Goal: Navigation & Orientation: Find specific page/section

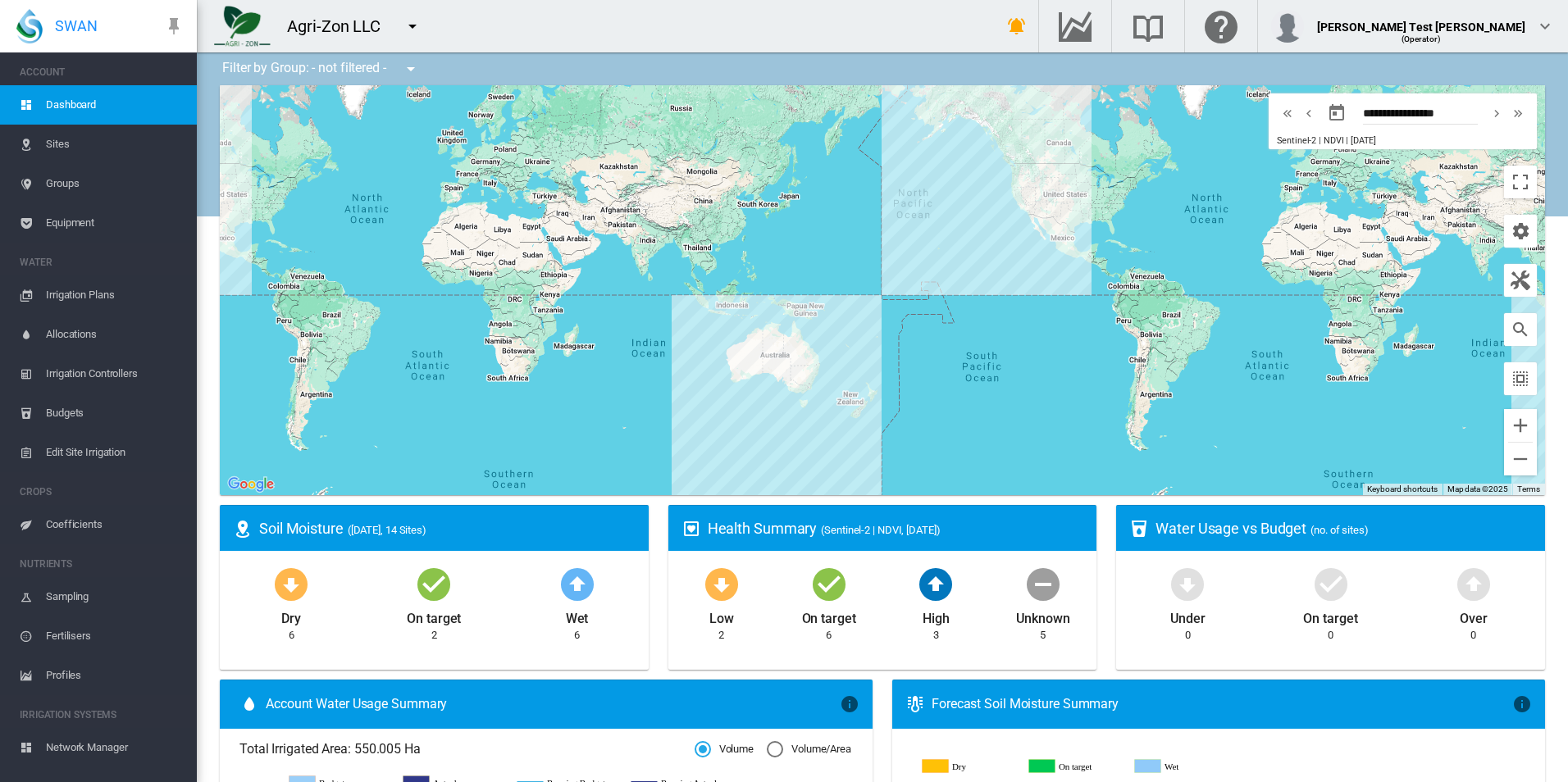
click at [117, 227] on span "Equipment" at bounding box center [114, 223] width 137 height 40
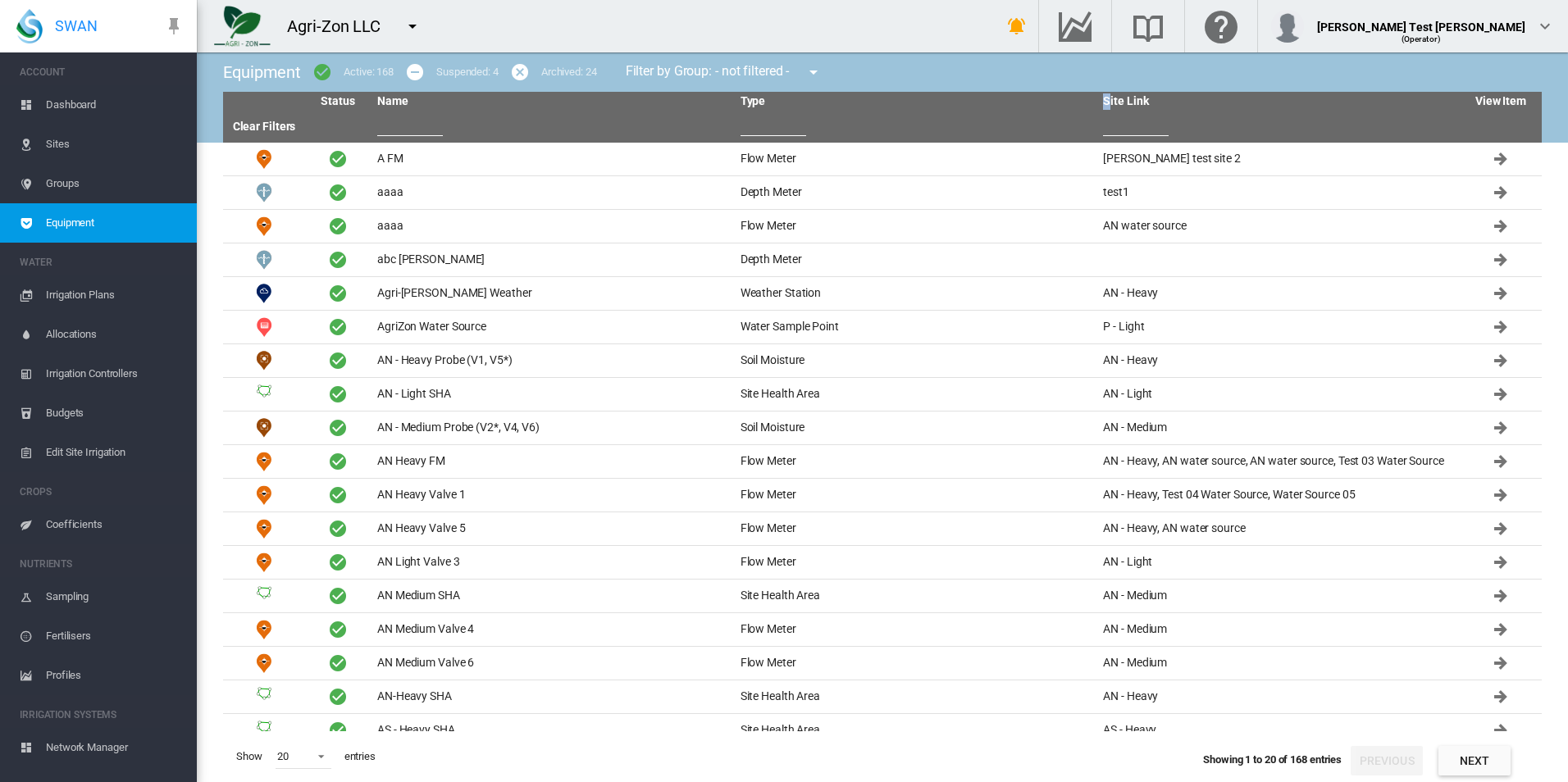
drag, startPoint x: 1111, startPoint y: 106, endPoint x: 1028, endPoint y: 102, distance: 83.1
click at [1028, 102] on tr "Status Name Type Site Link View Item" at bounding box center [883, 101] width 1319 height 19
click at [1028, 102] on th "Type" at bounding box center [916, 101] width 363 height 19
click at [418, 122] on input "text" at bounding box center [410, 124] width 65 height 25
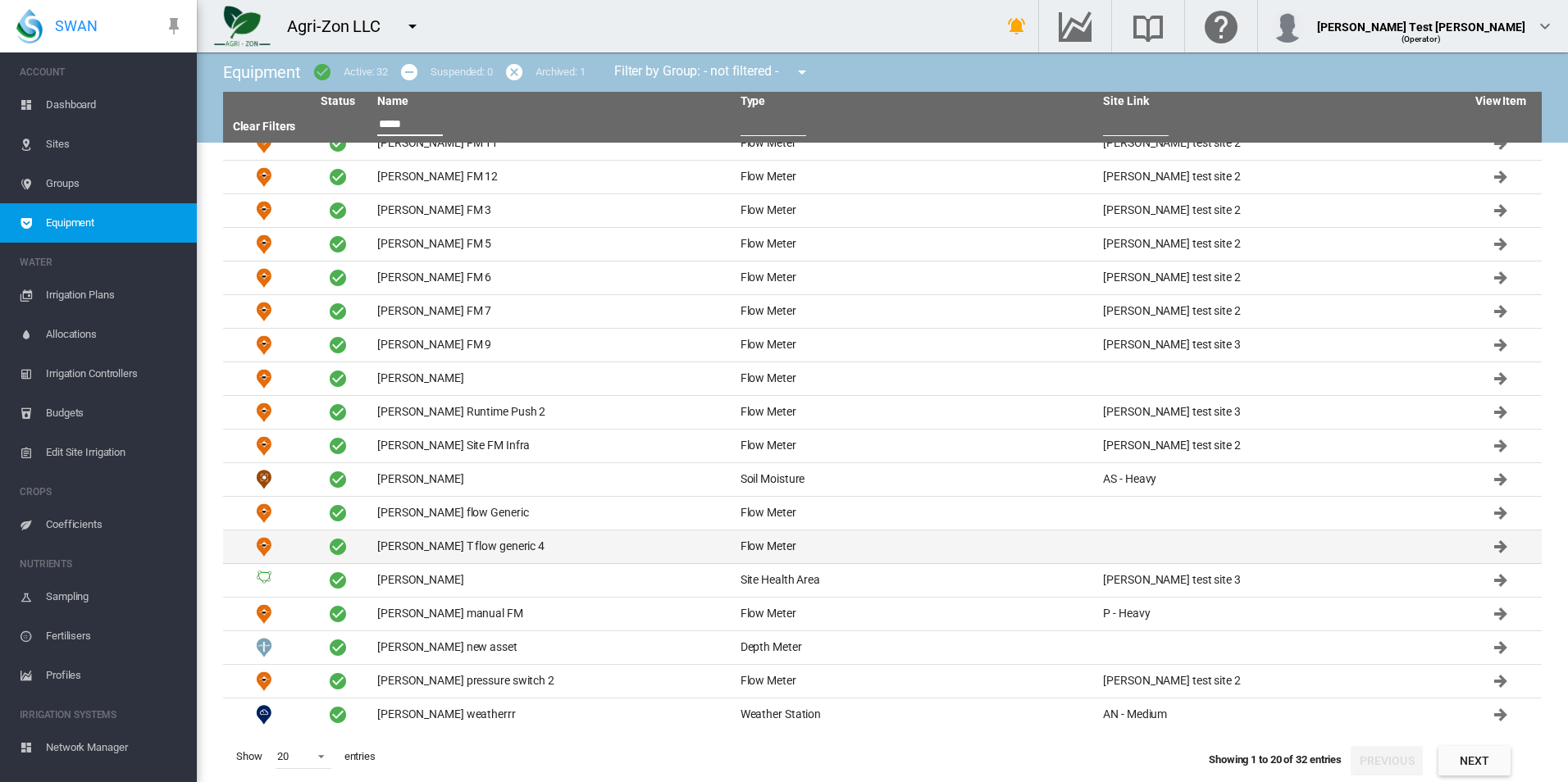
scroll to position [84, 0]
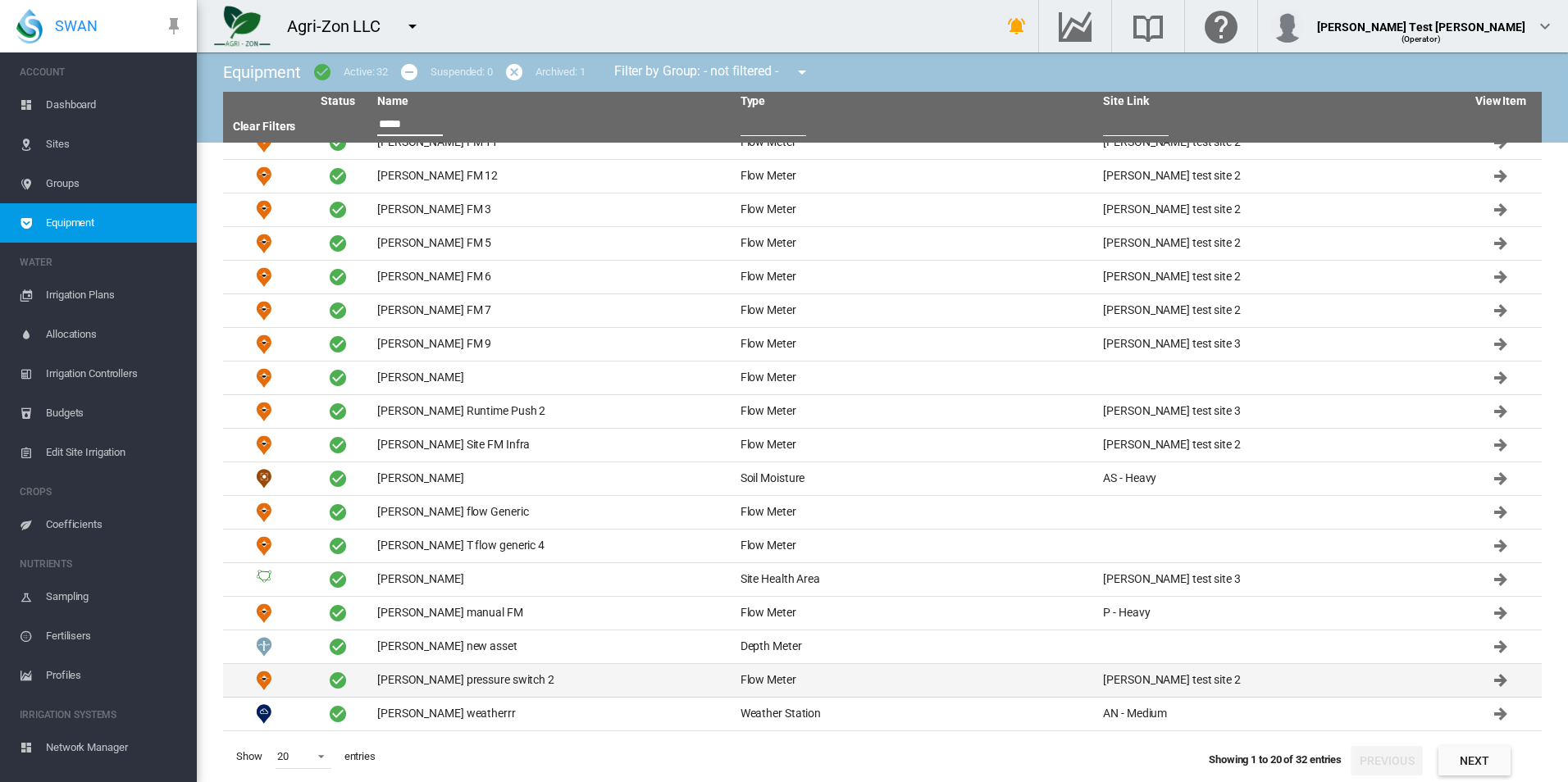
type input "*****"
click at [499, 674] on td "[PERSON_NAME] pressure switch 2" at bounding box center [552, 681] width 363 height 33
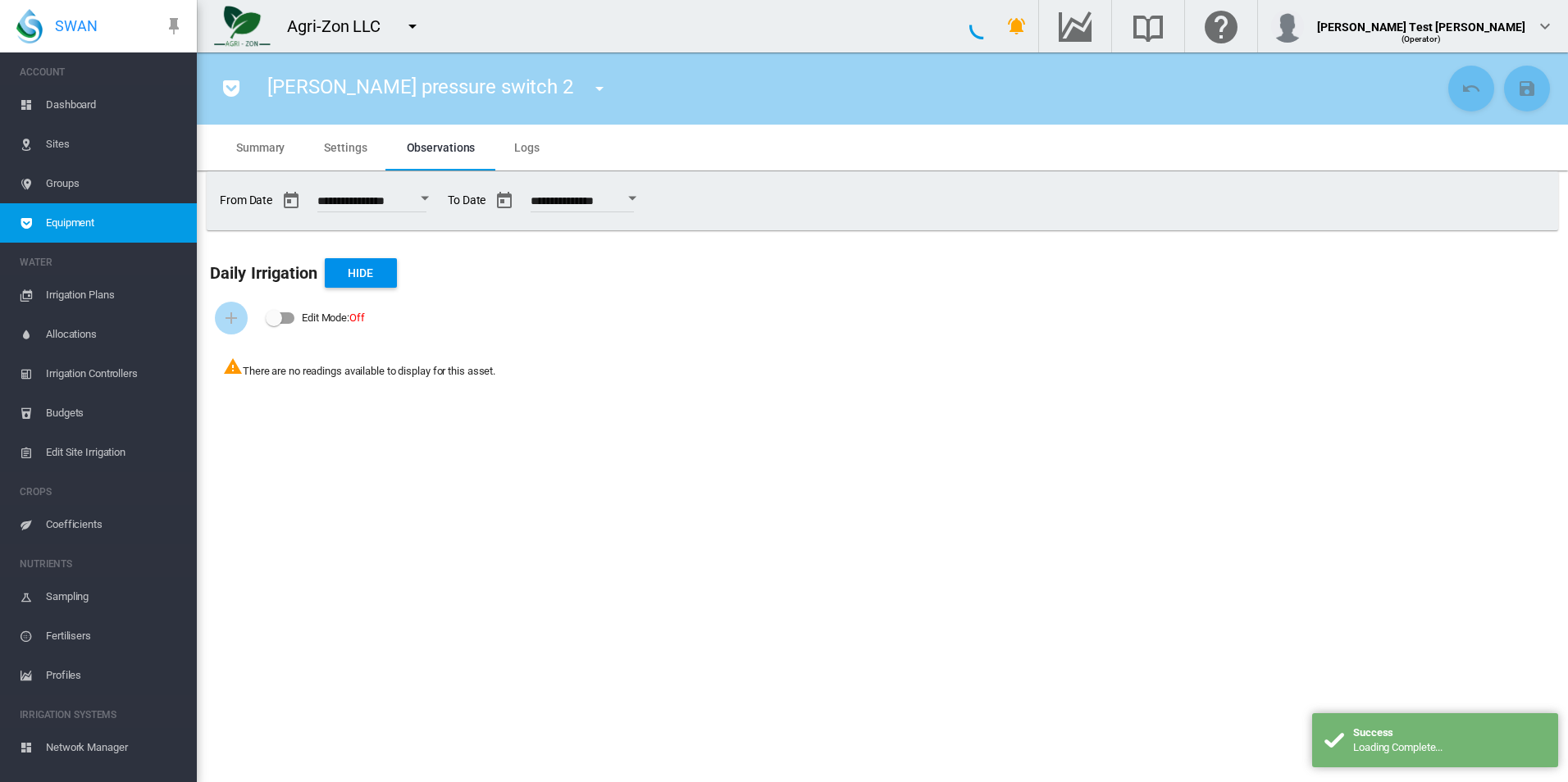
click at [300, 160] on md-tab-item "Summary" at bounding box center [260, 148] width 88 height 46
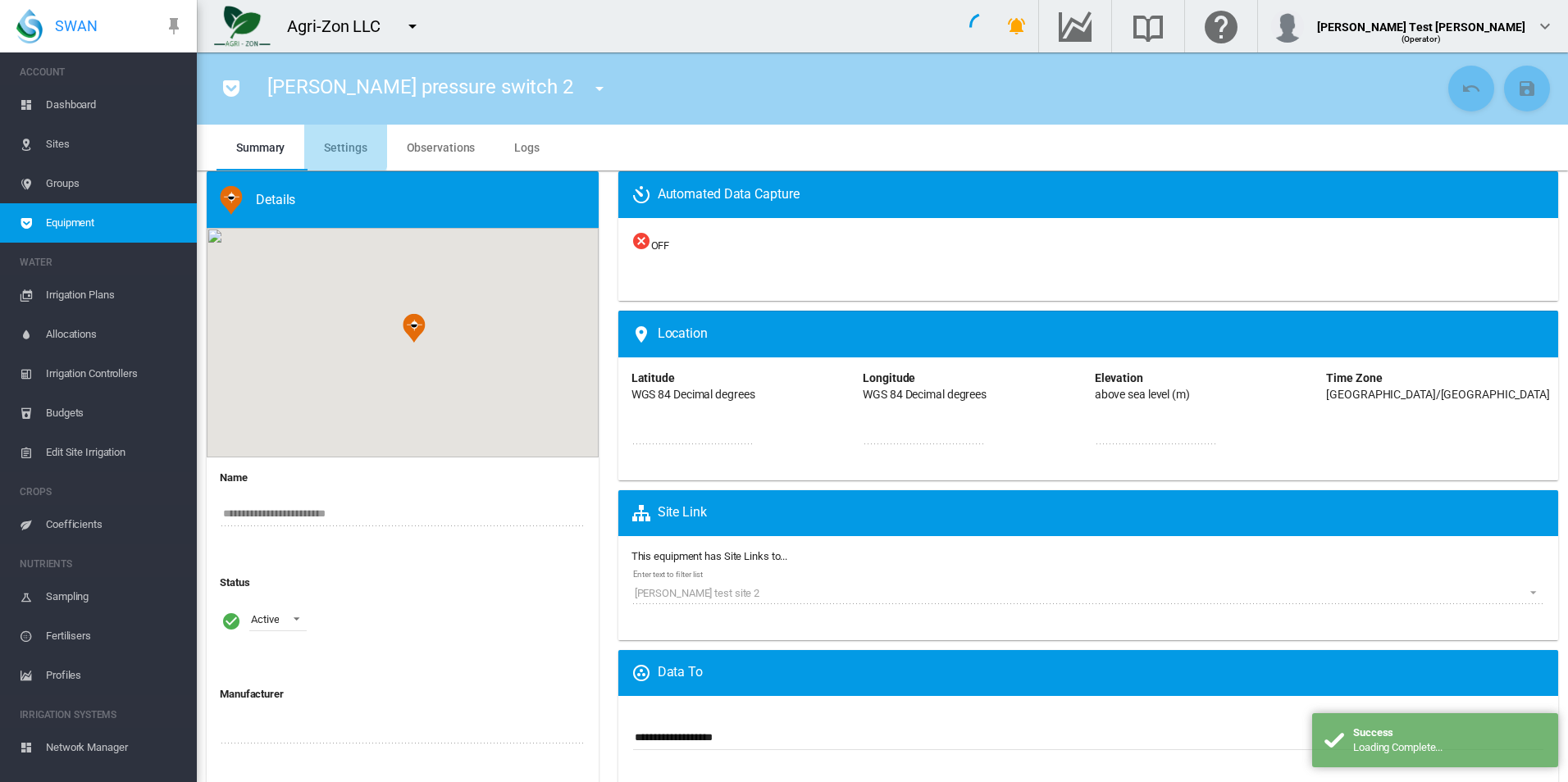
click at [316, 144] on md-tab-item "Settings" at bounding box center [345, 148] width 82 height 46
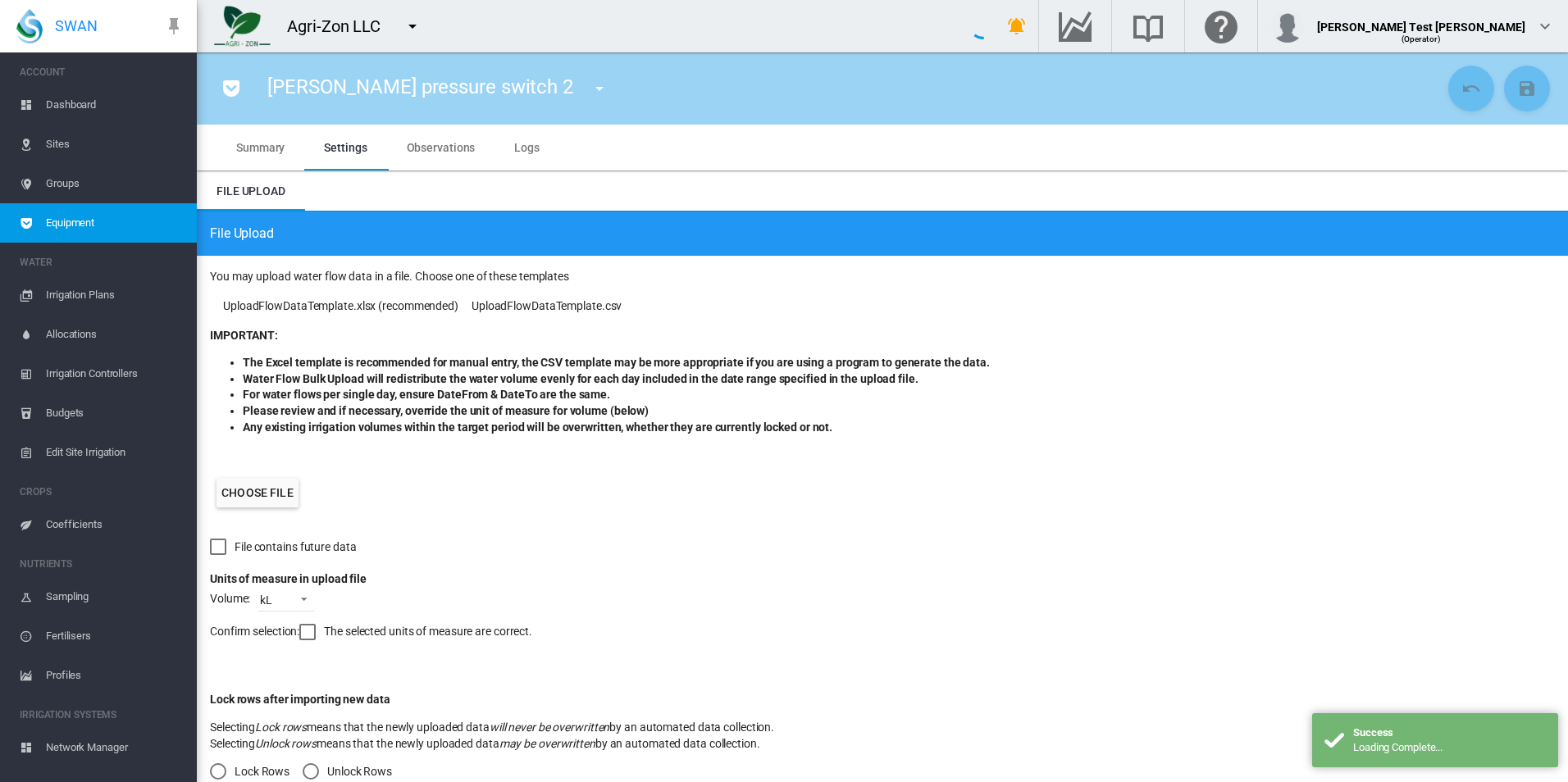
click at [322, 149] on md-tab-item "Settings" at bounding box center [345, 148] width 82 height 46
click at [344, 131] on md-tab-item "Settings" at bounding box center [345, 148] width 82 height 46
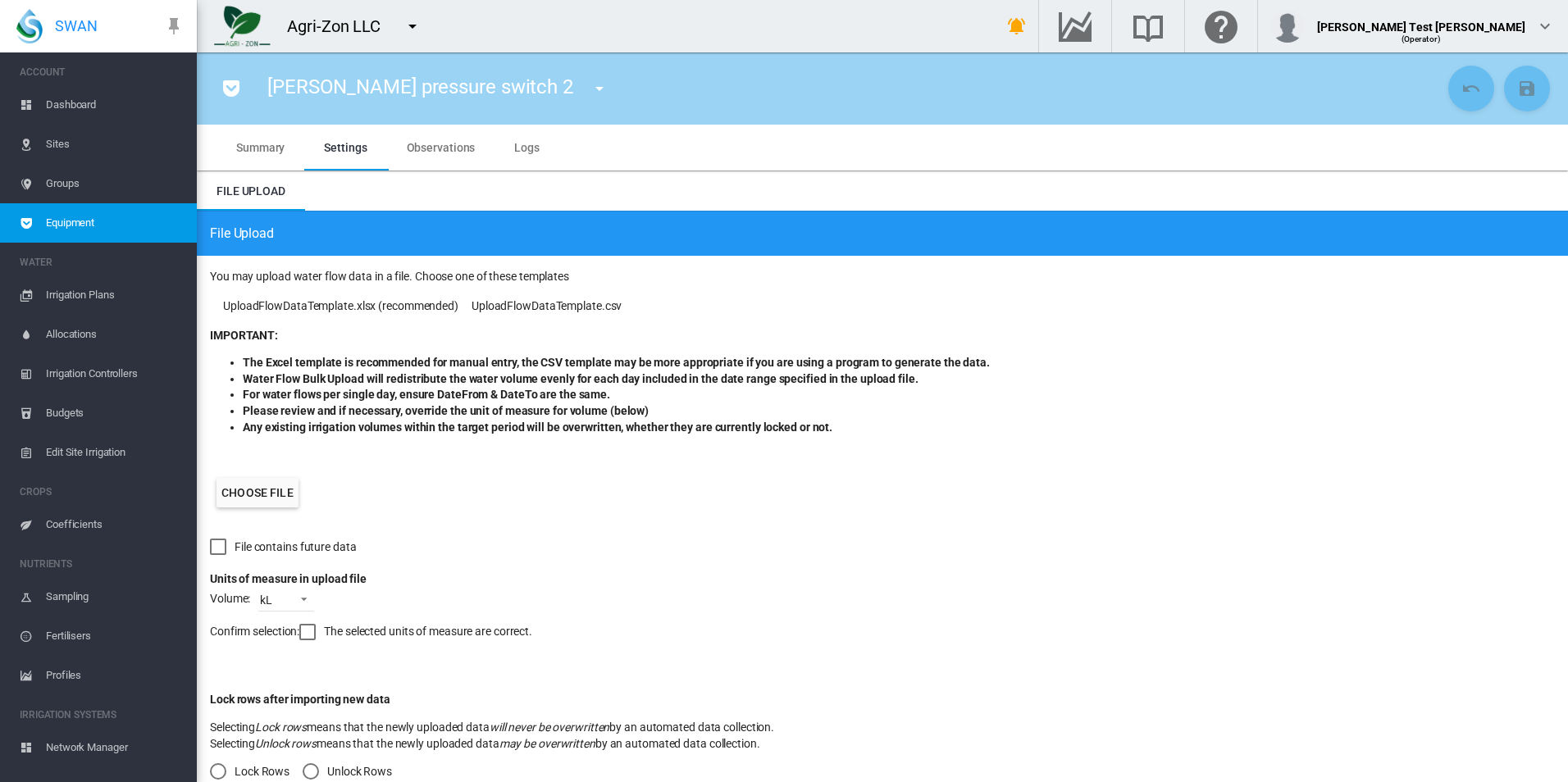
click at [555, 221] on div "File Upload" at bounding box center [882, 233] width 1372 height 45
click at [233, 129] on md-tab-item "Summary" at bounding box center [260, 148] width 88 height 46
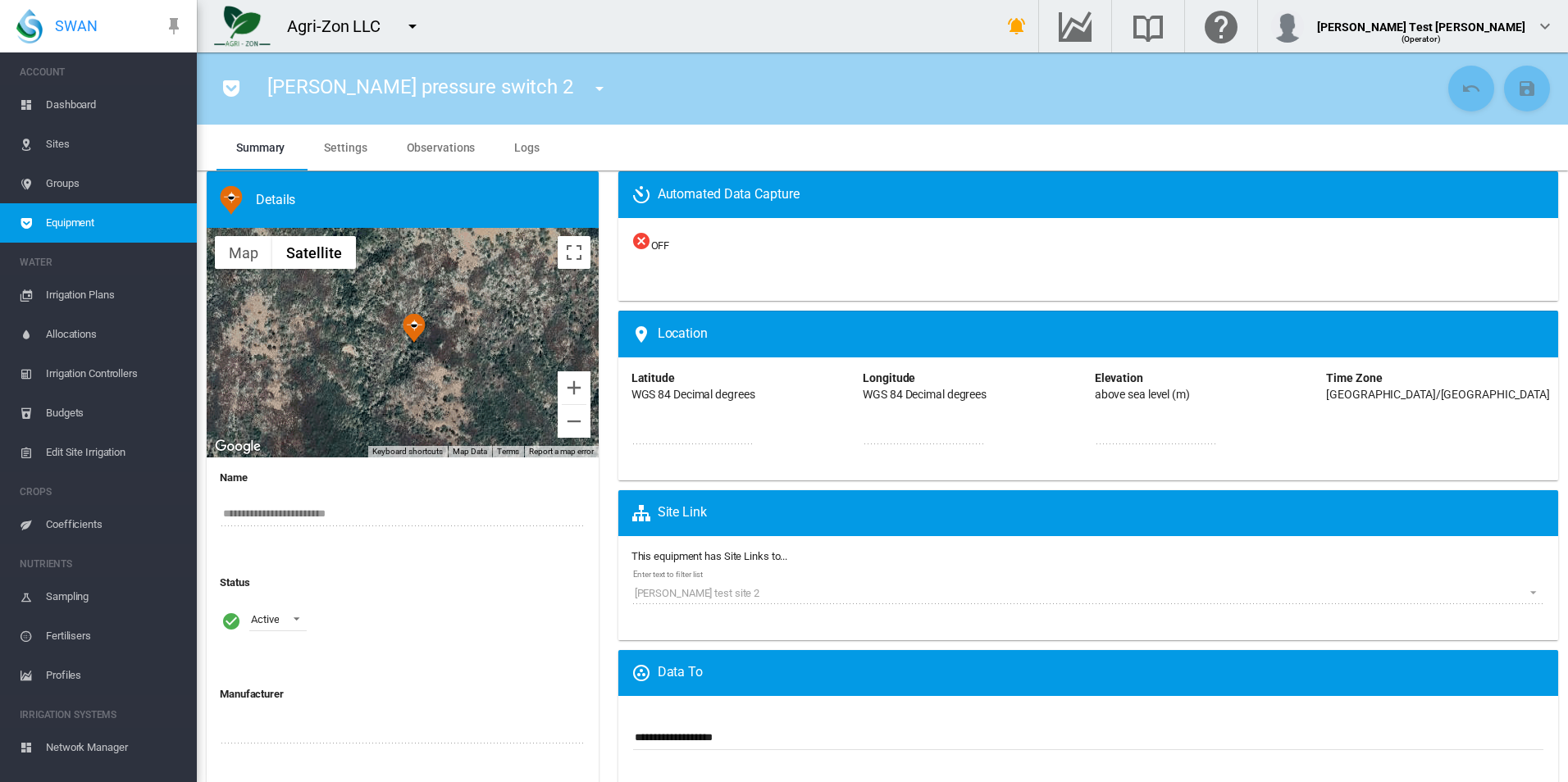
click at [462, 155] on md-tab-item "Observations" at bounding box center [441, 148] width 108 height 46
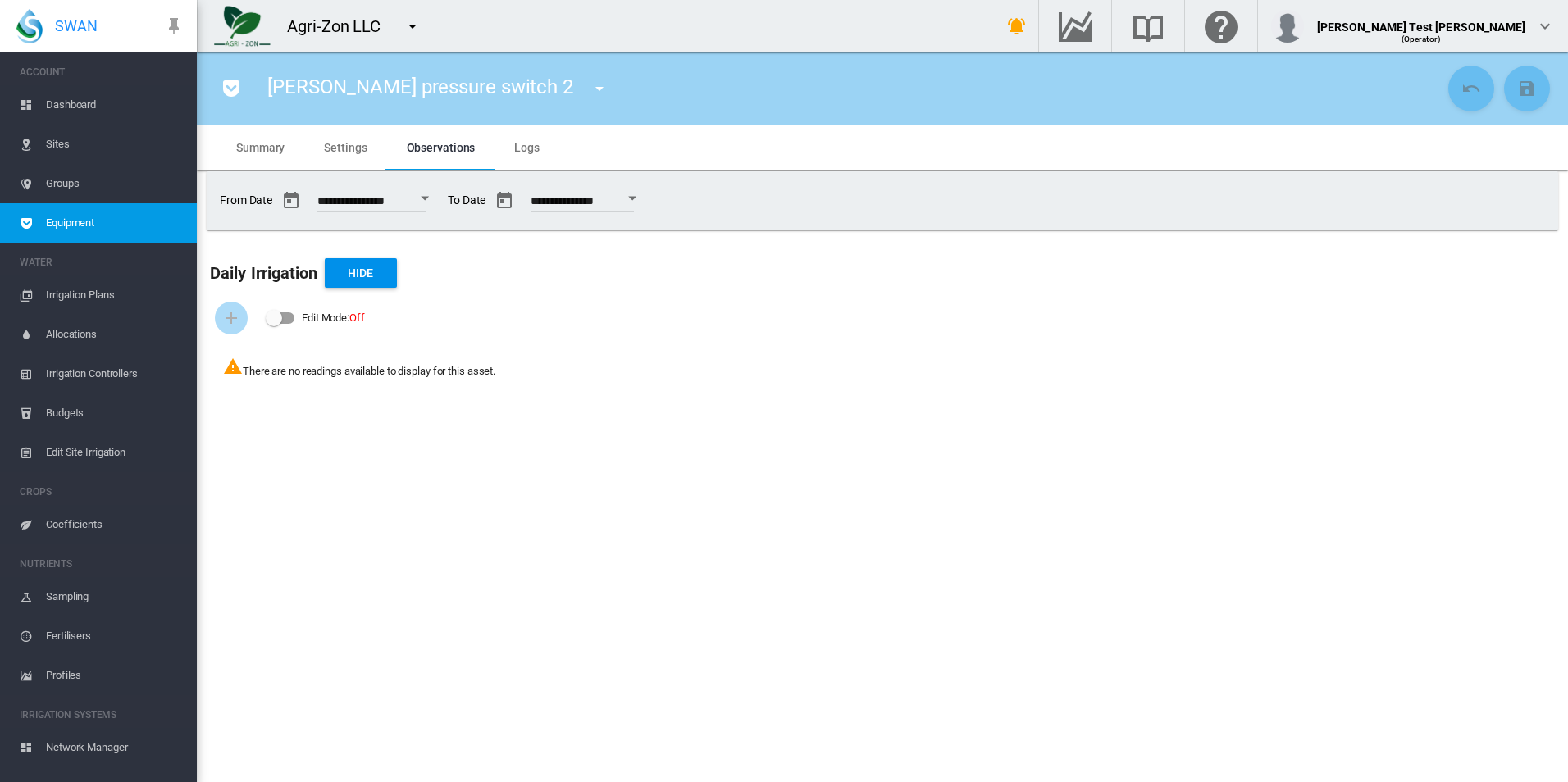
click at [524, 148] on span "Logs" at bounding box center [528, 148] width 26 height 13
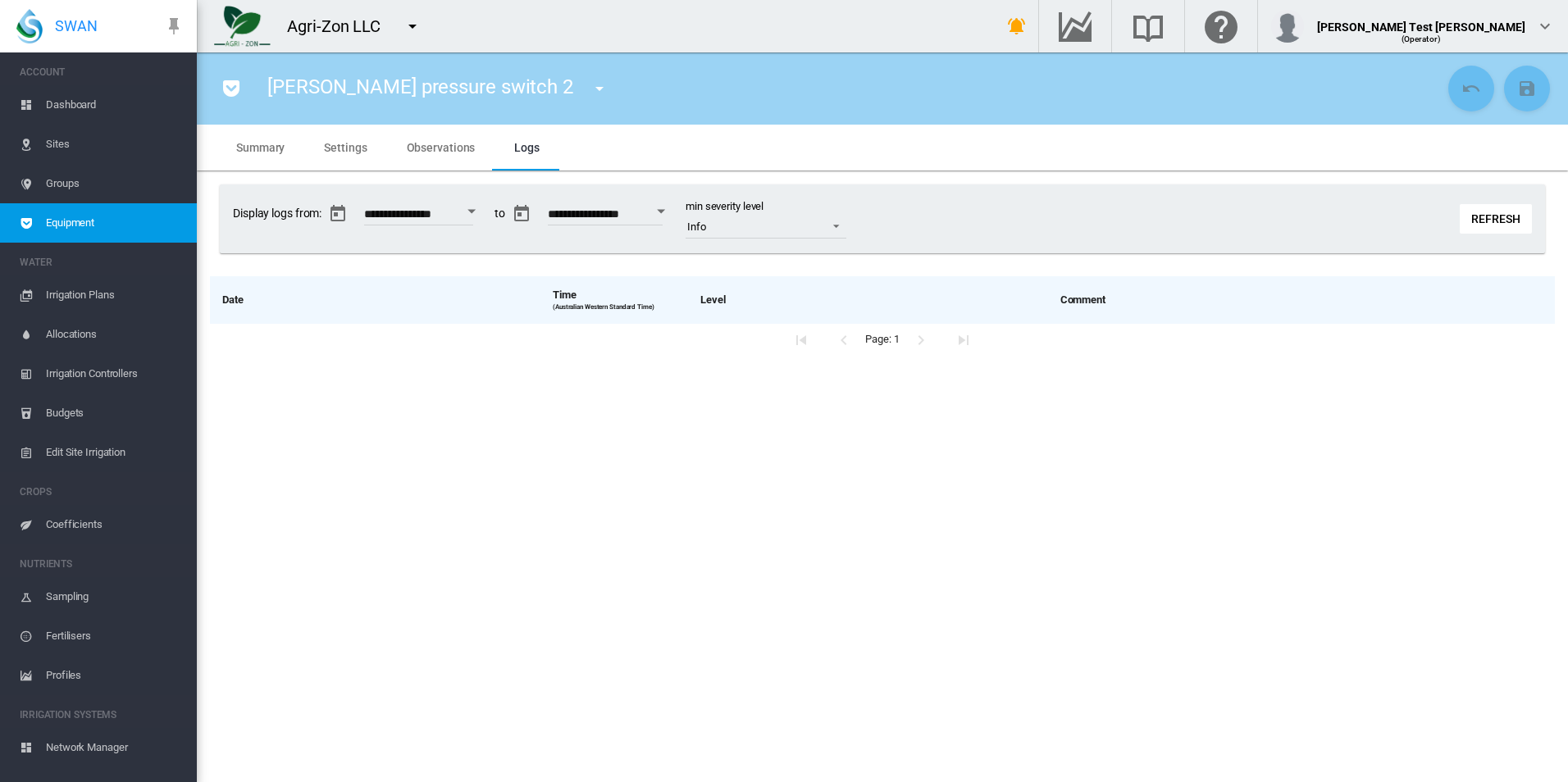
click at [372, 145] on md-tab-item "Settings" at bounding box center [345, 148] width 82 height 46
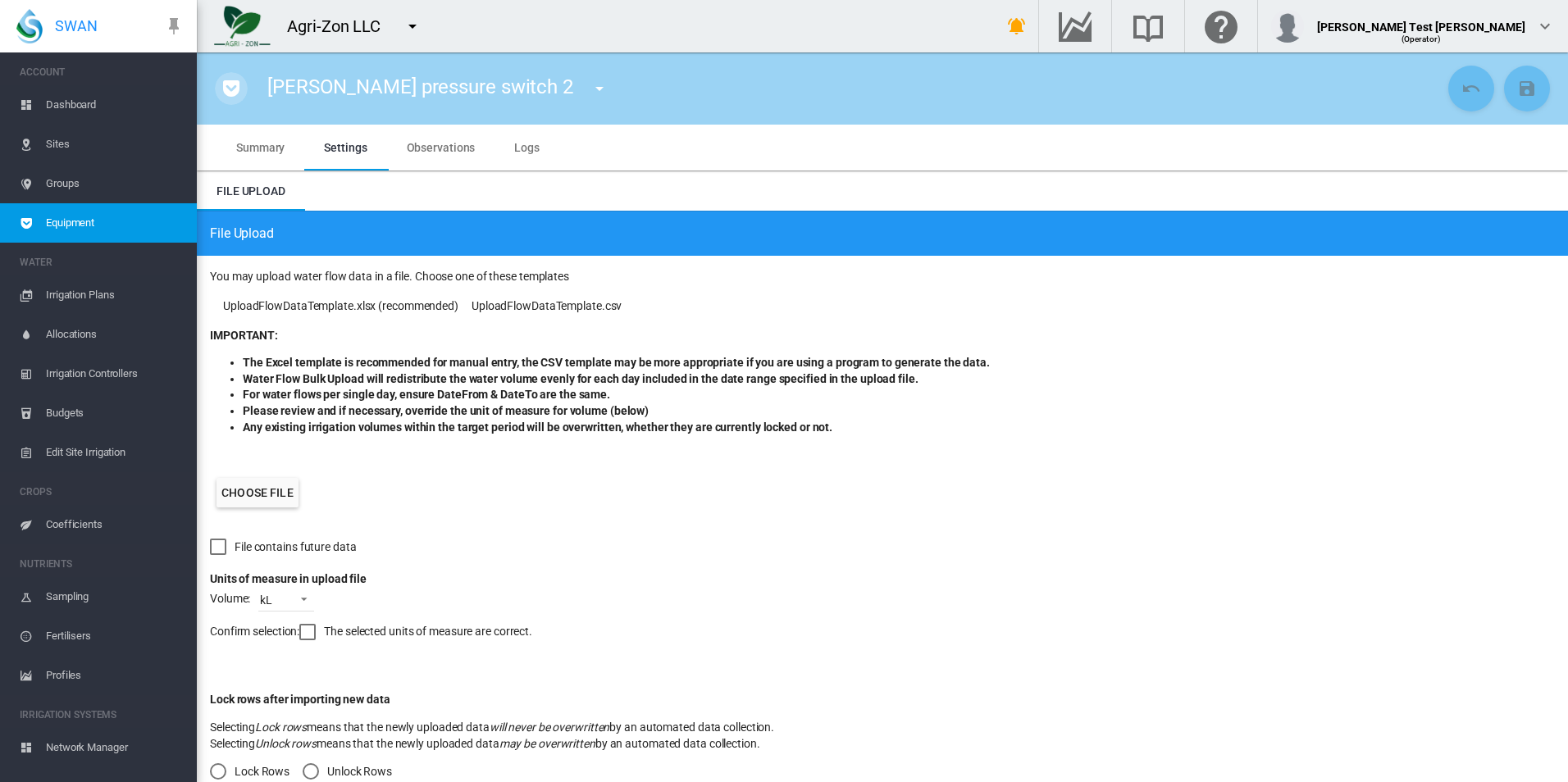
click at [232, 90] on md-icon "icon-pocket" at bounding box center [231, 88] width 19 height 19
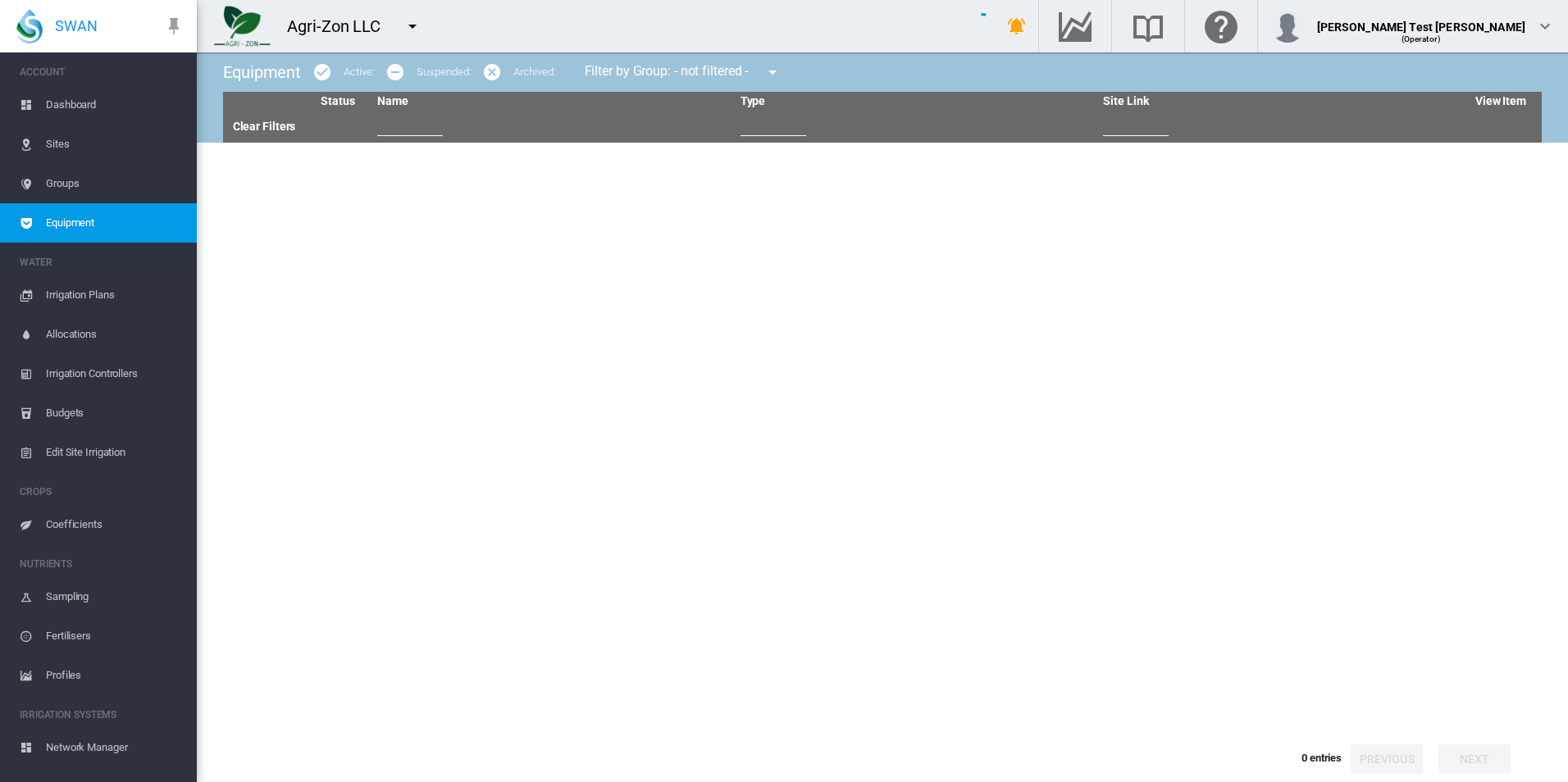
type input "*****"
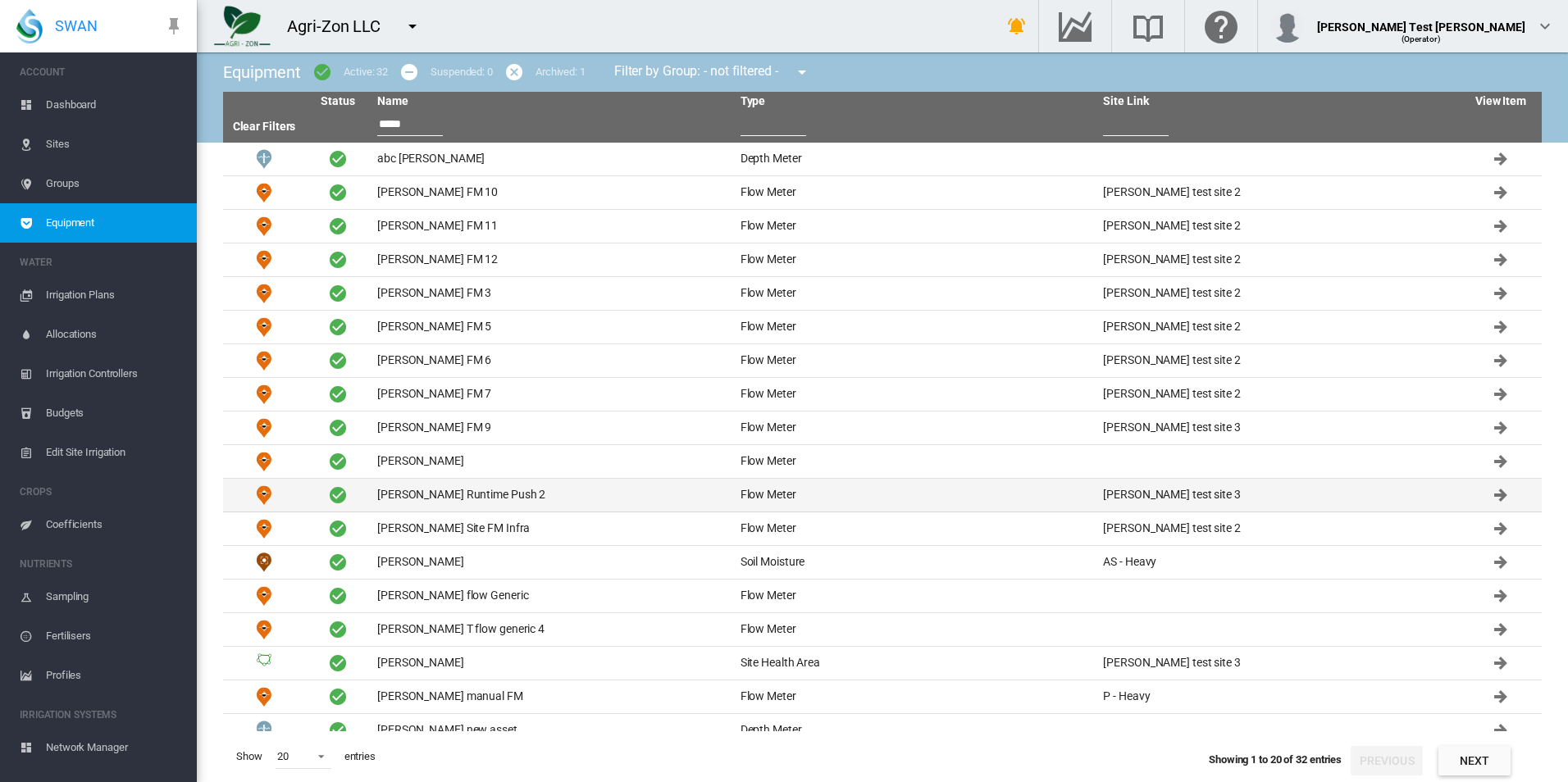
click at [537, 492] on td "[PERSON_NAME] Runtime Push 2" at bounding box center [552, 495] width 363 height 33
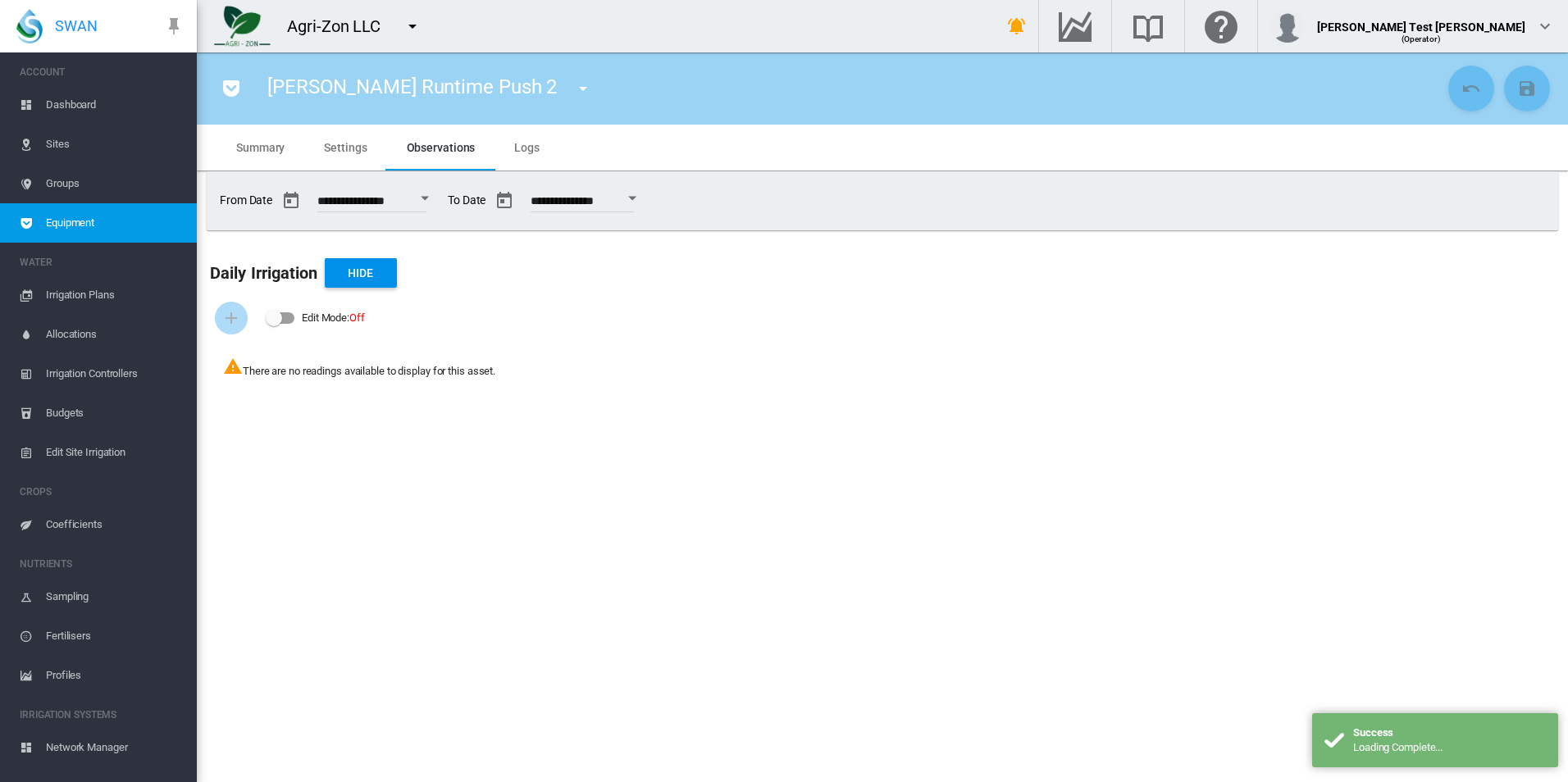
click at [335, 147] on span "Settings" at bounding box center [345, 148] width 42 height 13
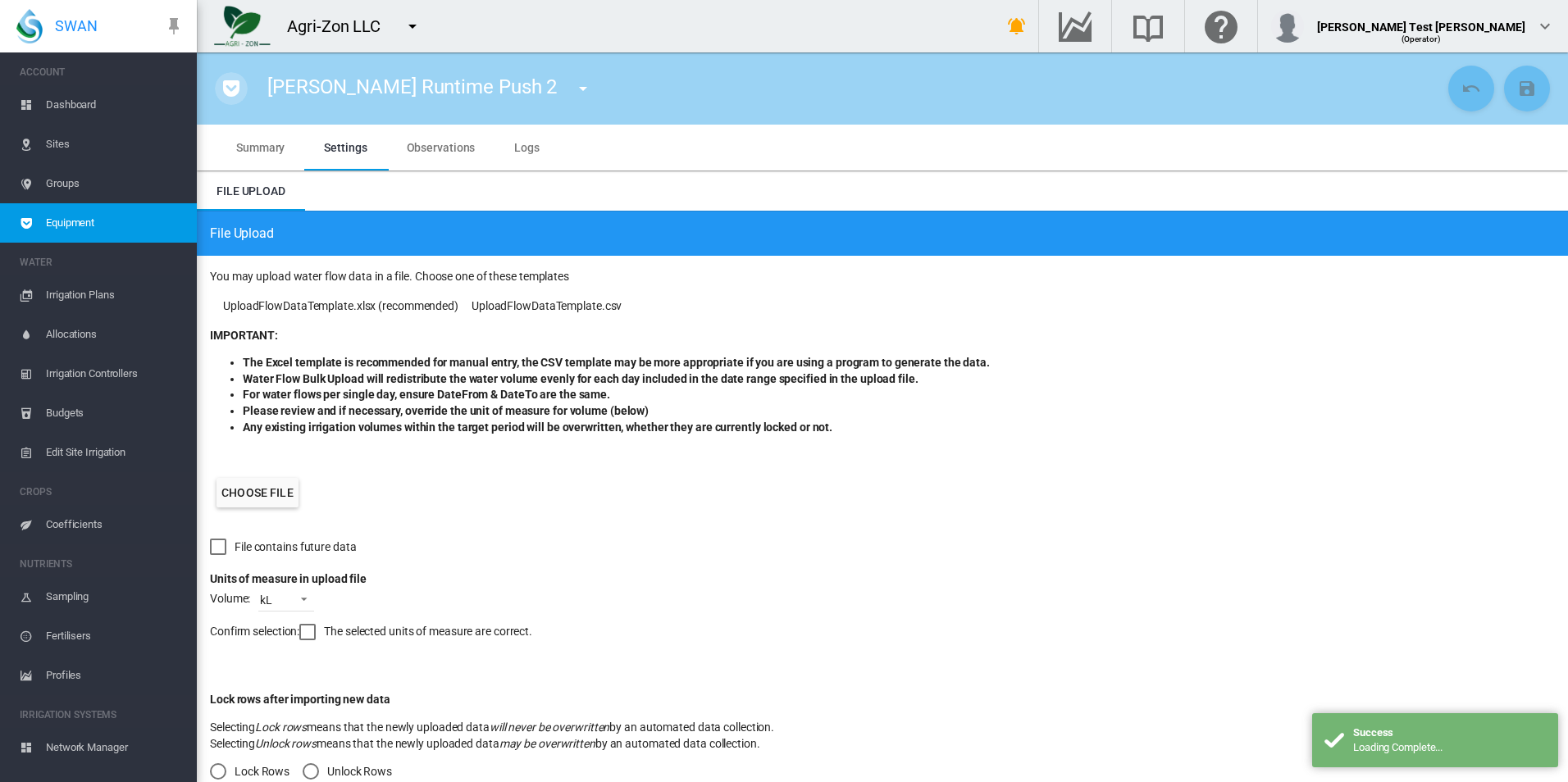
click at [221, 98] on md-icon "icon-pocket" at bounding box center [231, 88] width 19 height 19
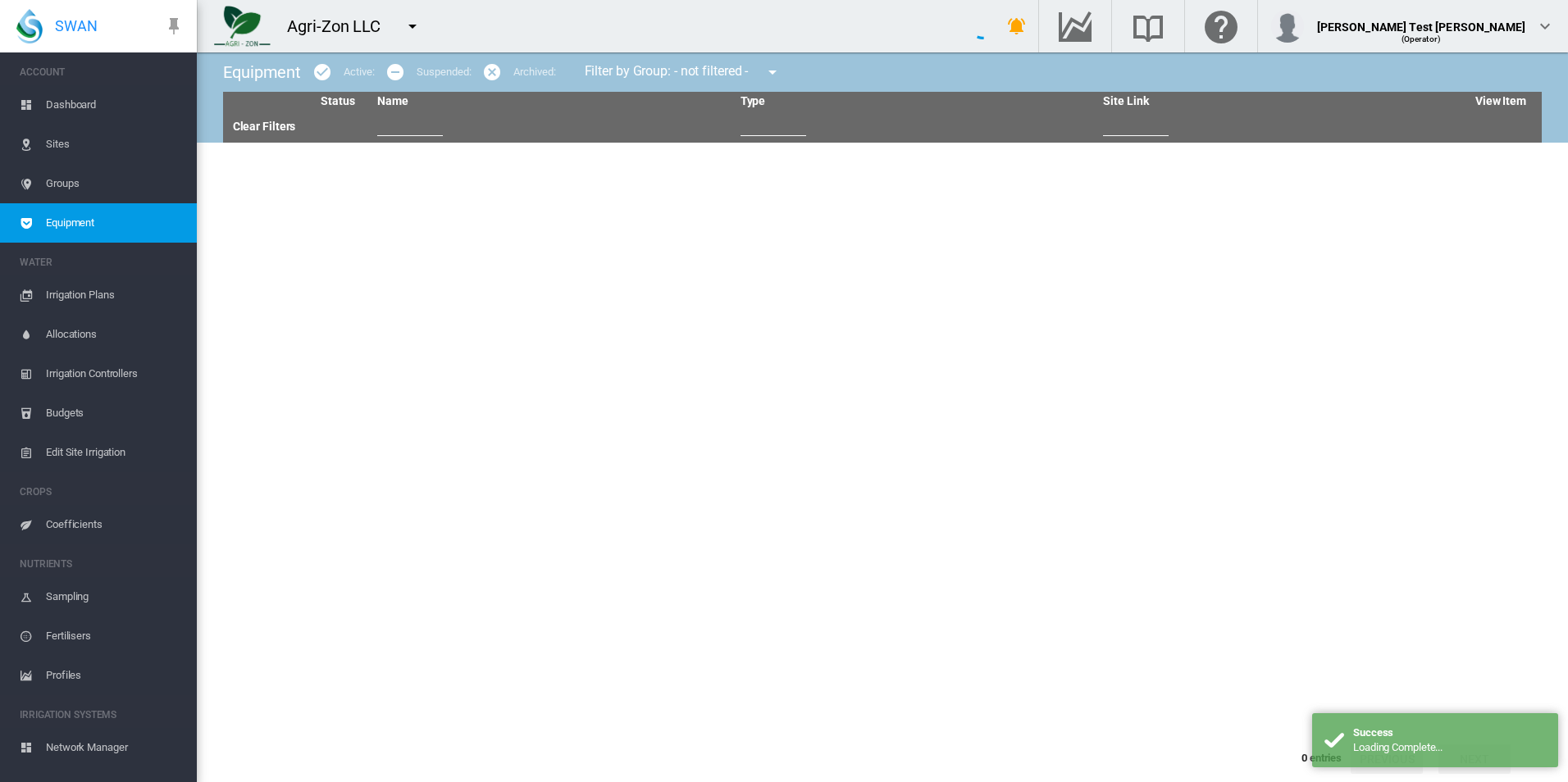
type input "*****"
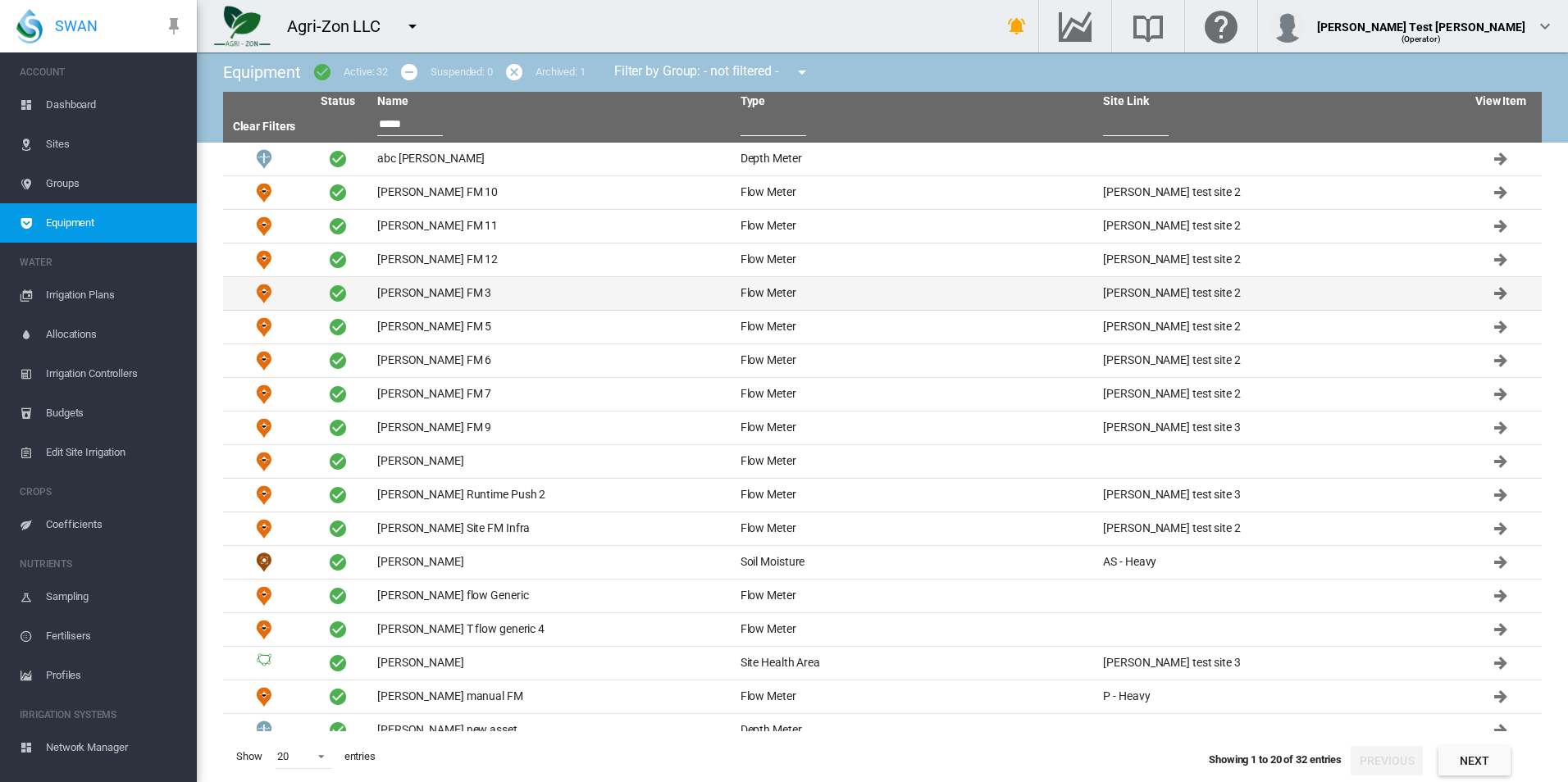
click at [486, 285] on td "[PERSON_NAME] FM 3" at bounding box center [552, 294] width 363 height 33
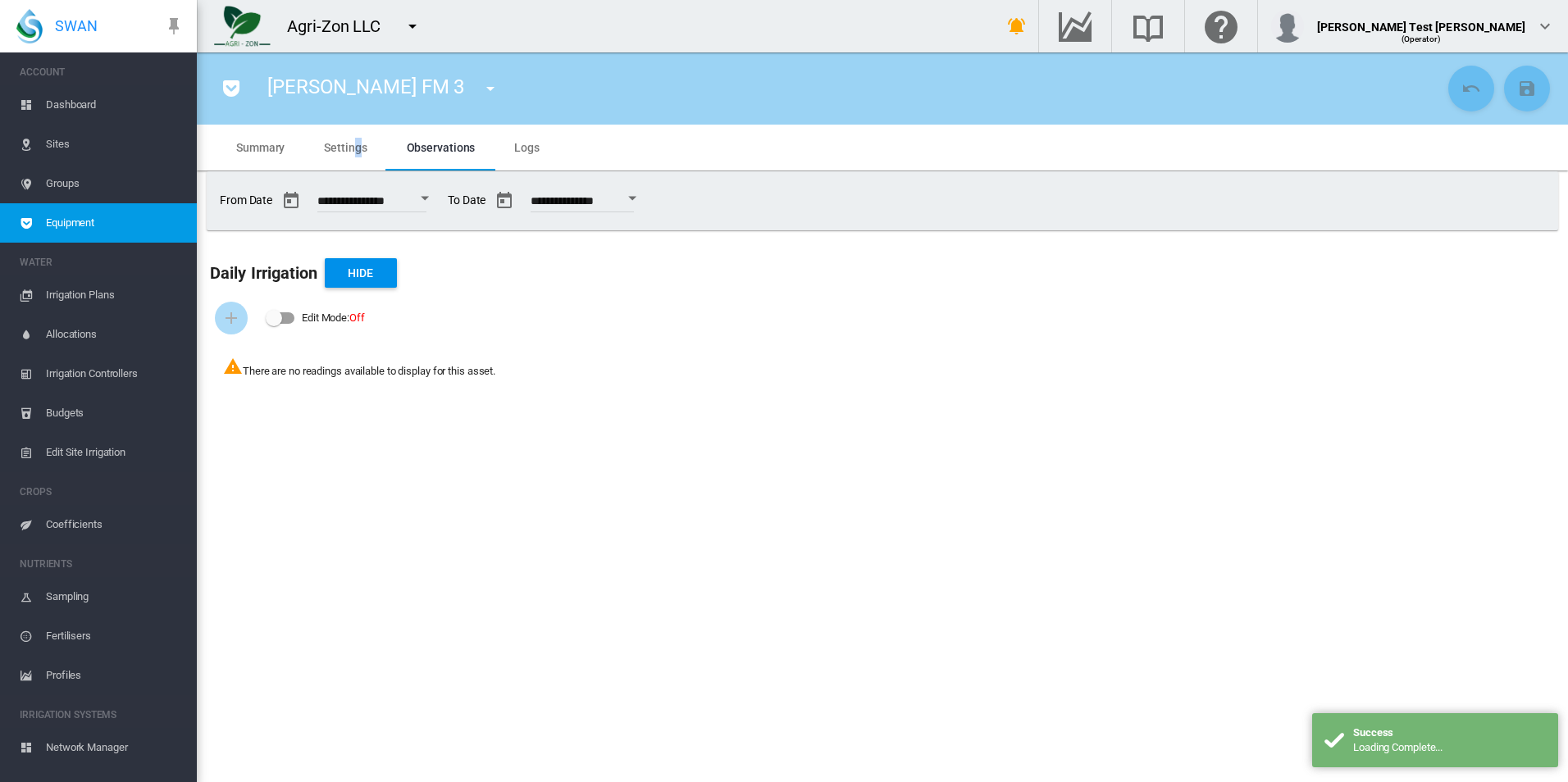
click at [357, 160] on md-tab-item "Settings" at bounding box center [345, 148] width 82 height 46
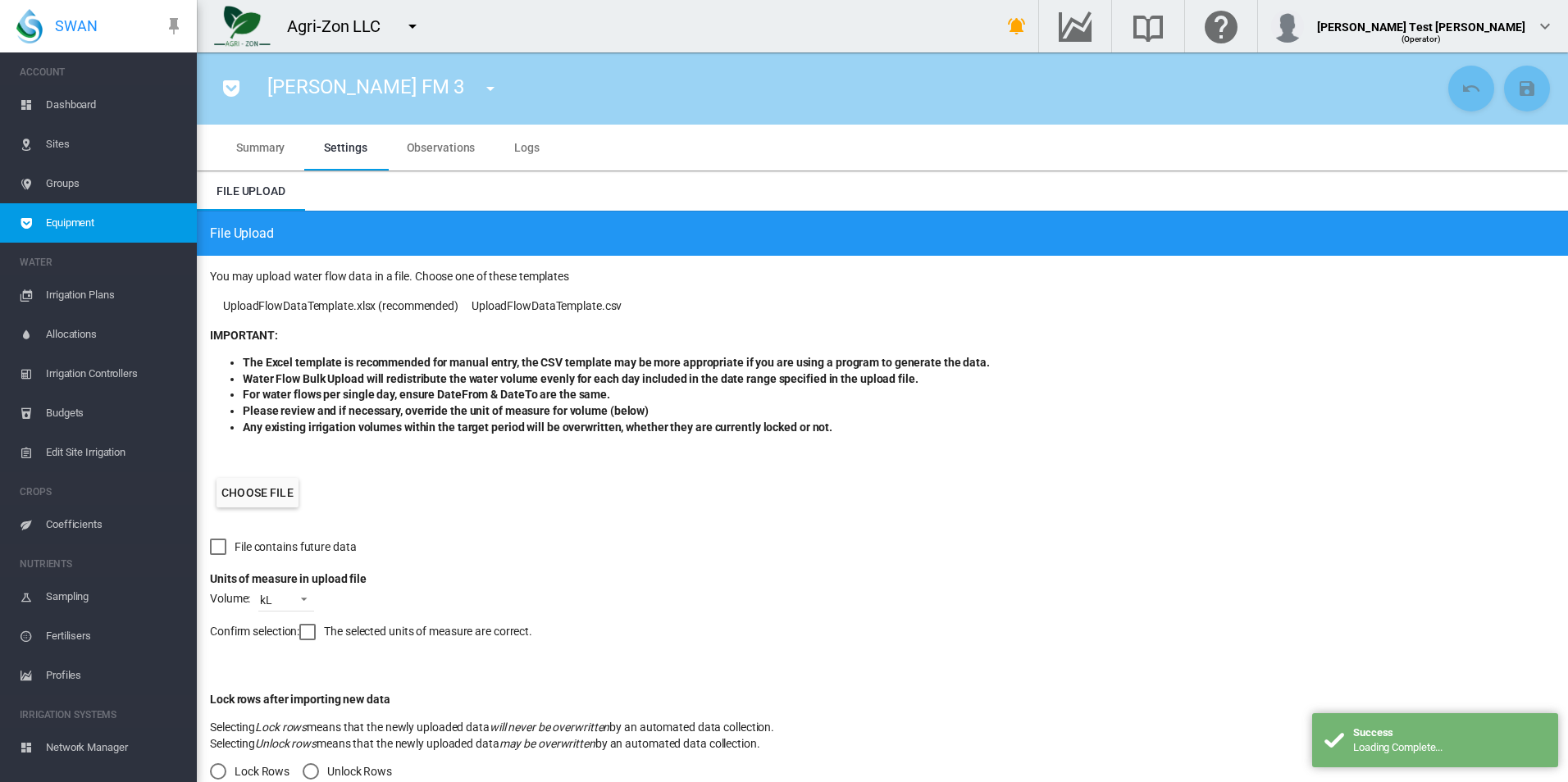
click at [588, 205] on md-tabs-canvas "File Upload File Upload" at bounding box center [882, 191] width 1372 height 40
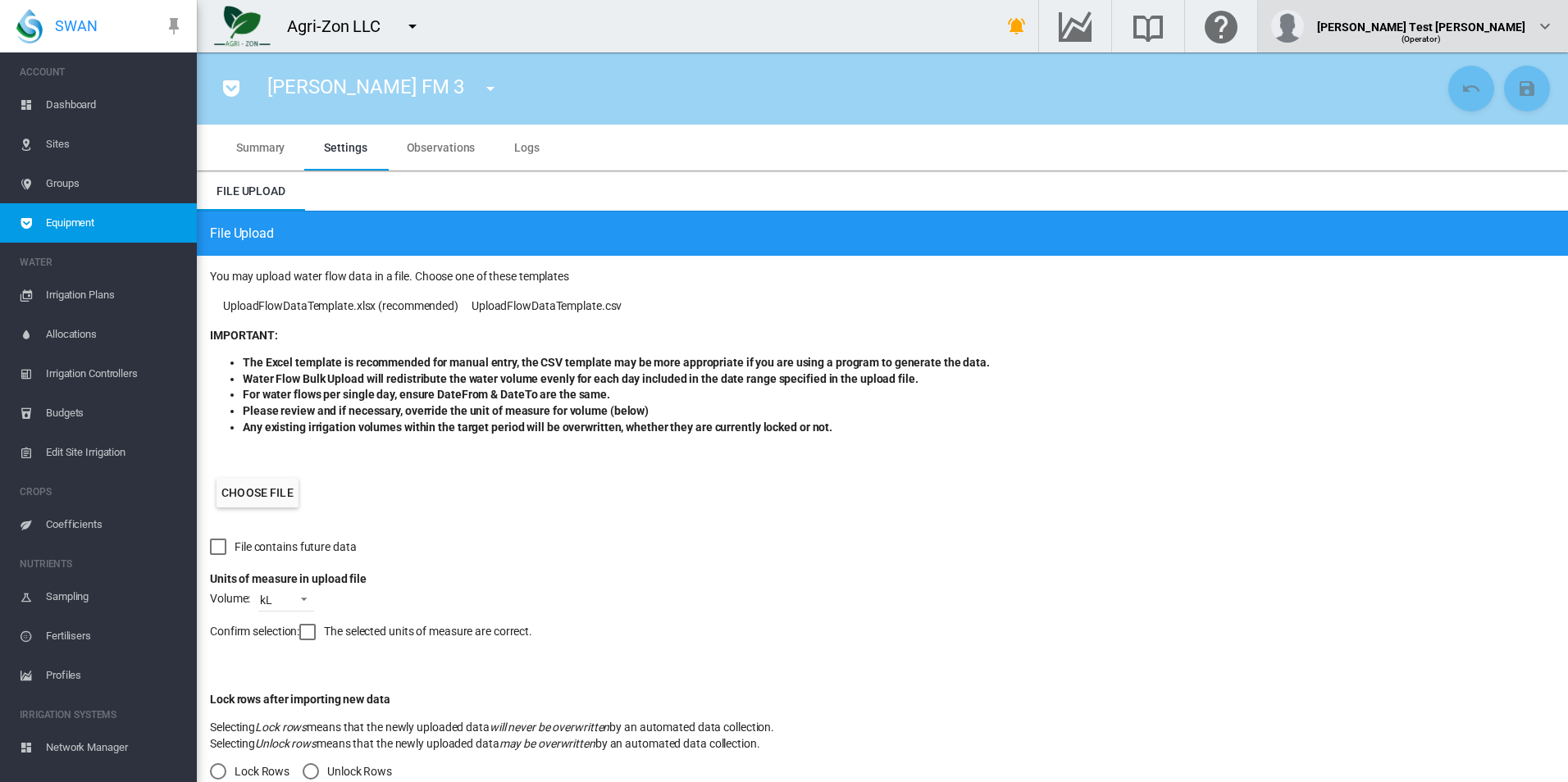
click at [1442, 9] on button "[PERSON_NAME] Test [PERSON_NAME] (Operator)" at bounding box center [1413, 26] width 310 height 53
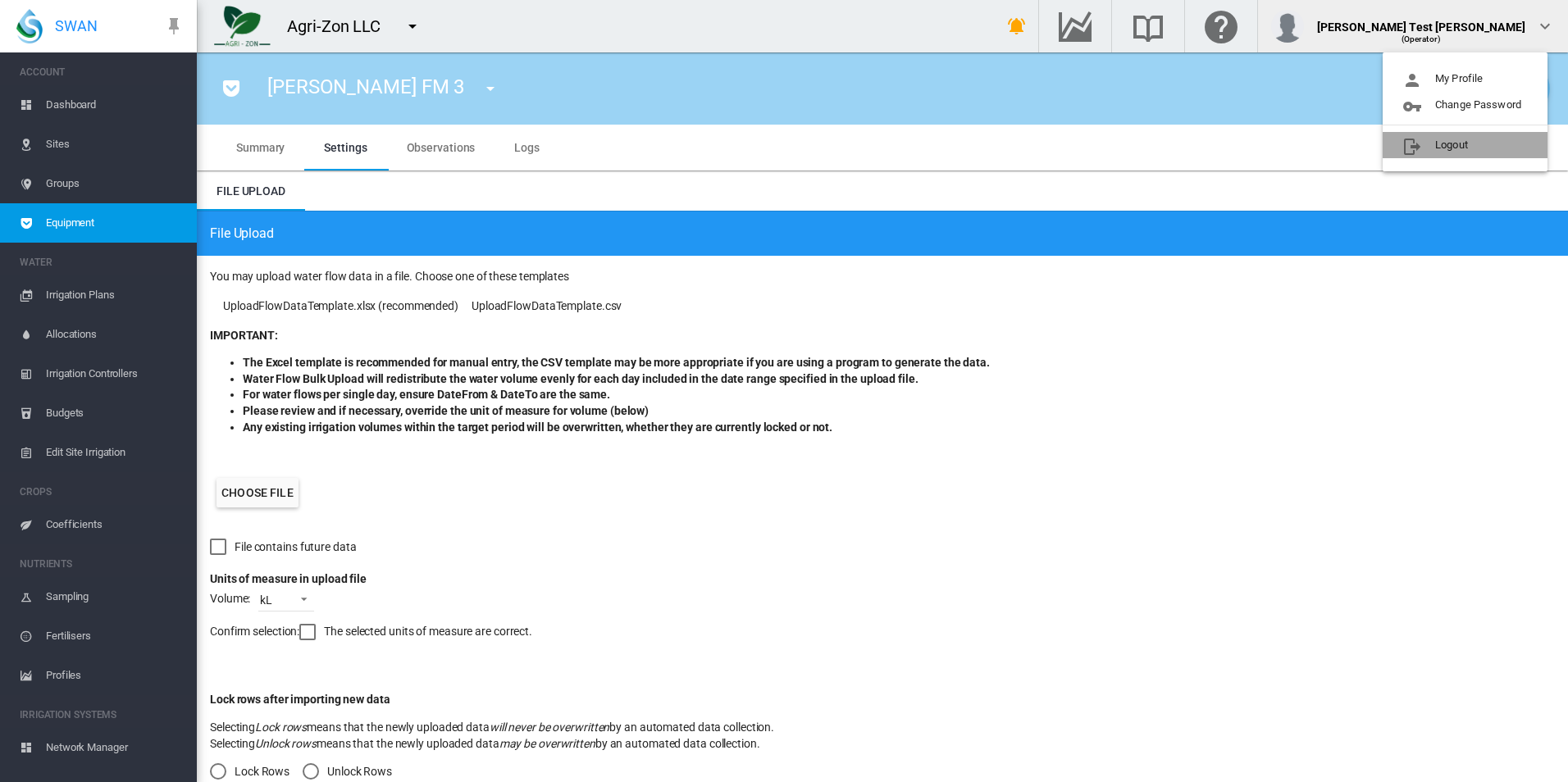
click at [1424, 138] on button "Logout" at bounding box center [1465, 145] width 165 height 26
